Goal: Use online tool/utility: Utilize a website feature to perform a specific function

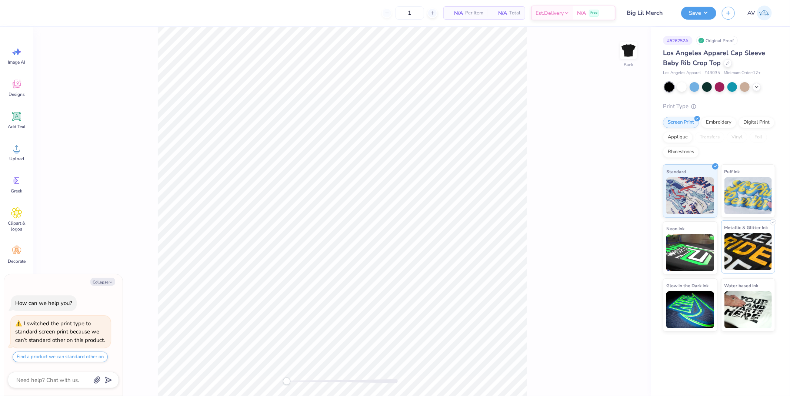
type textarea "x"
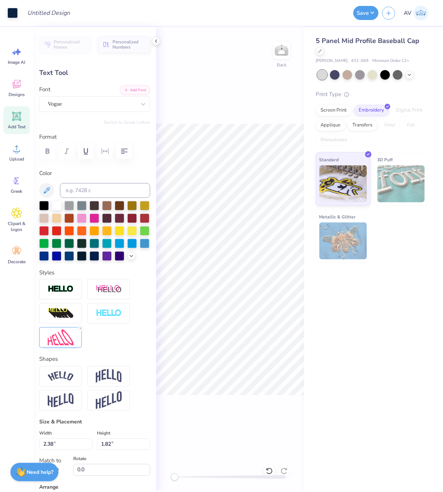
scroll to position [6, 1]
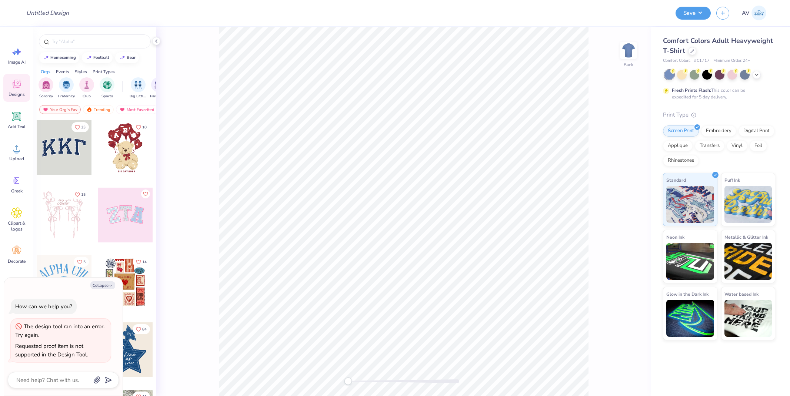
type textarea "x"
